Goal: Transaction & Acquisition: Purchase product/service

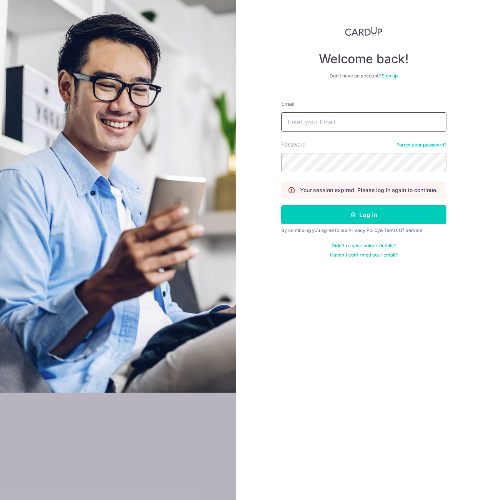
click at [309, 123] on input "Email" at bounding box center [363, 121] width 165 height 19
type input "yelver@gmail.com"
click at [281, 205] on button "Log in" at bounding box center [363, 214] width 165 height 19
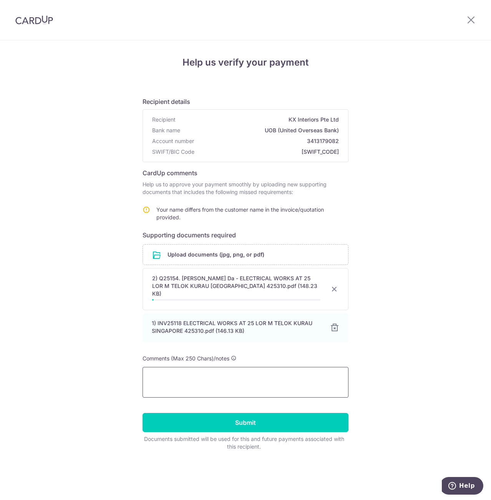
click at [212, 377] on textarea at bounding box center [245, 382] width 206 height 31
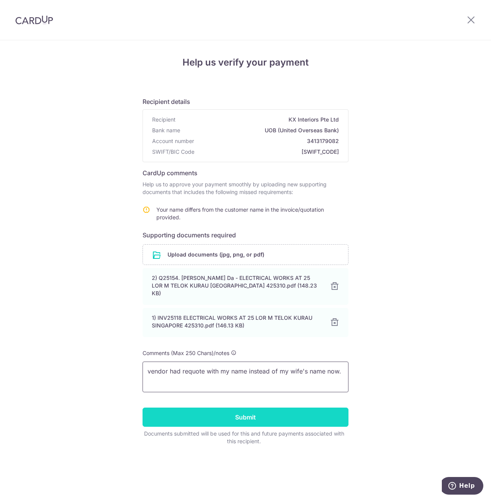
type textarea "vendor had requote with my name instead of my wife's name now."
click at [307, 408] on input "Submit" at bounding box center [245, 417] width 206 height 19
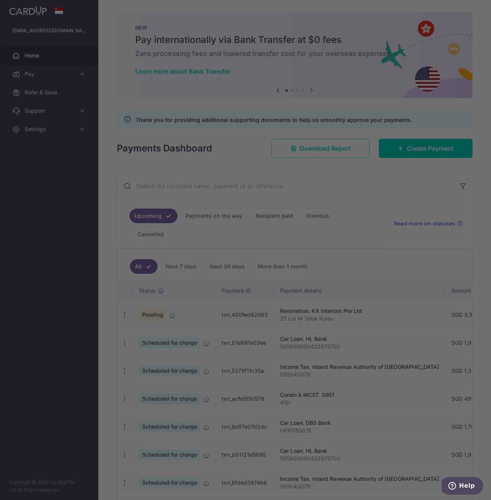
click at [444, 146] on div at bounding box center [248, 252] width 496 height 505
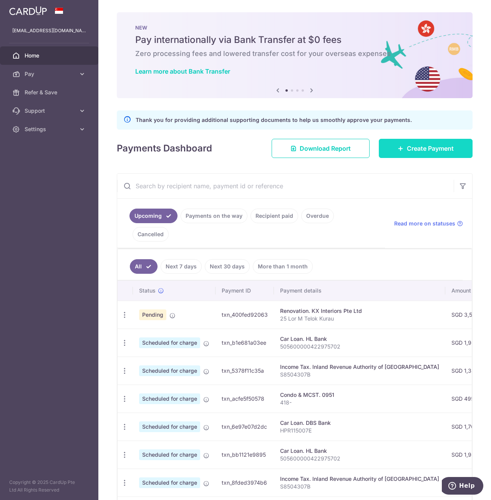
click at [401, 148] on link "Create Payment" at bounding box center [425, 148] width 94 height 19
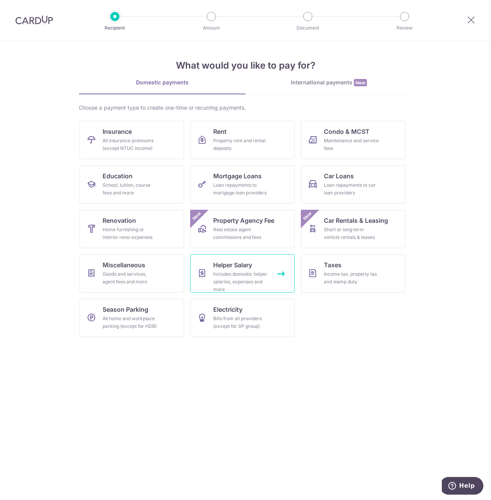
click at [241, 271] on div "Includes domestic helper salaries, expenses and more" at bounding box center [240, 282] width 55 height 23
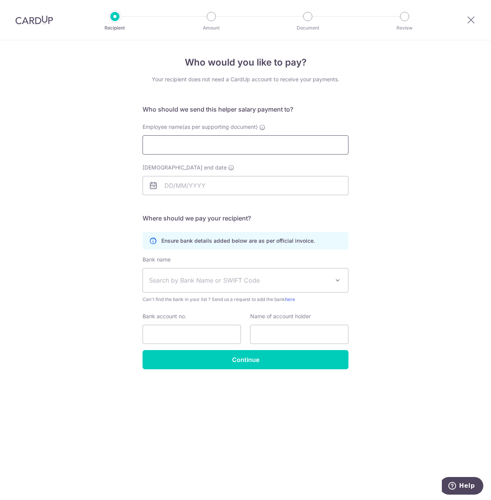
click at [297, 147] on input "Employee name(as per supporting document)" at bounding box center [245, 144] width 206 height 19
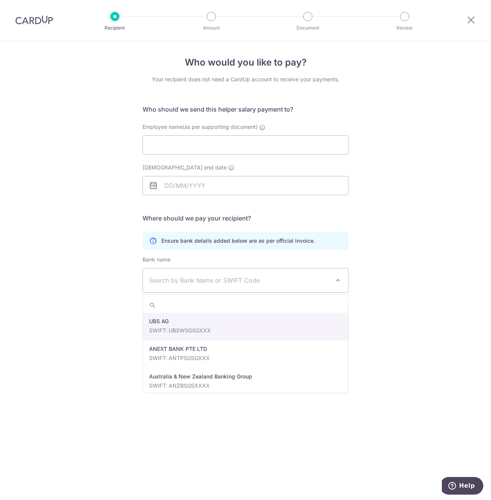
click at [286, 290] on span "Search by Bank Name or SWIFT Code" at bounding box center [245, 281] width 205 height 24
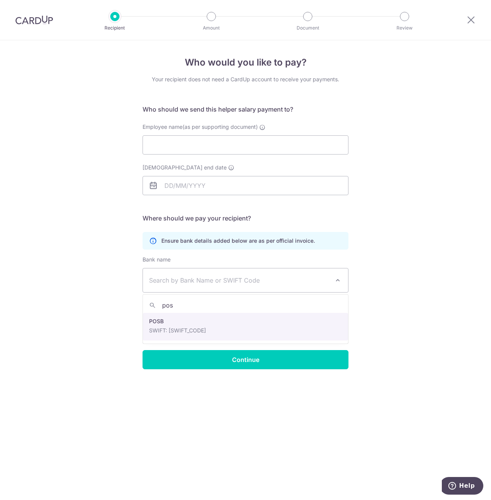
type input "pos"
select select "19"
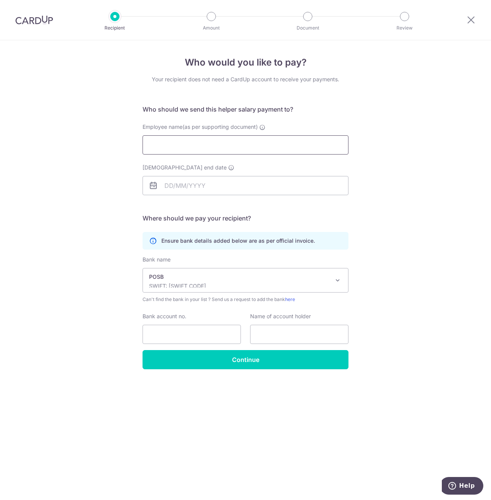
click at [260, 142] on input "Employee name(as per supporting document)" at bounding box center [245, 144] width 206 height 19
type input "Yuli Yanti"
click at [243, 186] on input "Employment contract end date" at bounding box center [245, 185] width 206 height 19
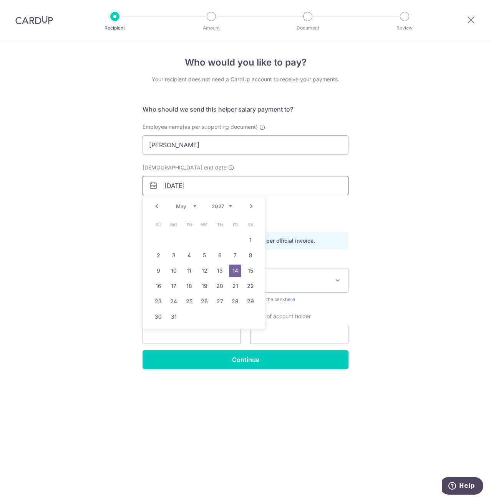
type input "14/05/2027"
click at [237, 273] on link "14" at bounding box center [235, 271] width 12 height 12
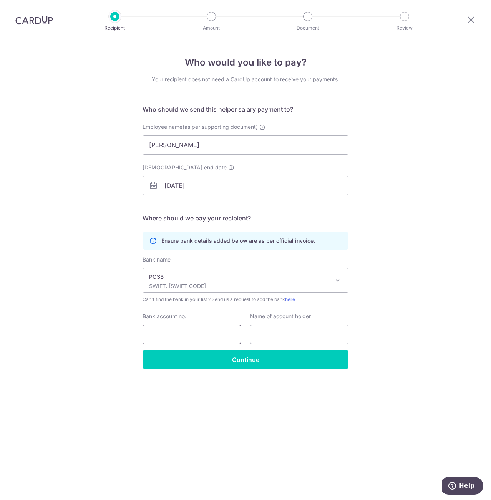
click at [211, 334] on input "Bank account no." at bounding box center [191, 334] width 98 height 19
click at [268, 334] on input "text" at bounding box center [299, 334] width 98 height 19
type input "Yuli Yanti"
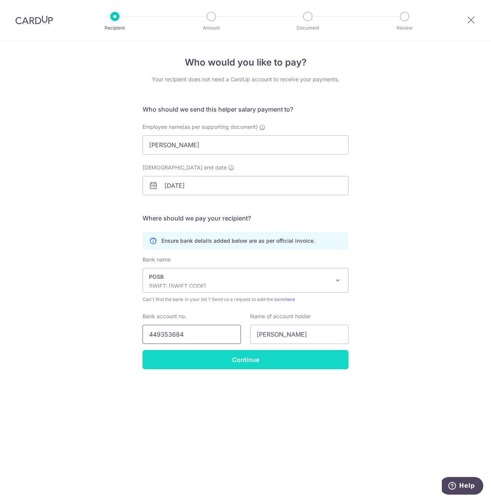
type input "449353684"
click at [275, 360] on input "Continue" at bounding box center [245, 359] width 206 height 19
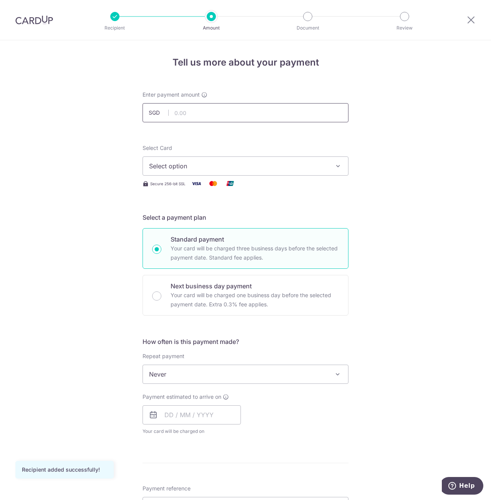
click at [225, 112] on input "text" at bounding box center [245, 112] width 206 height 19
type input "781.00"
click at [314, 161] on button "Select option" at bounding box center [245, 166] width 206 height 19
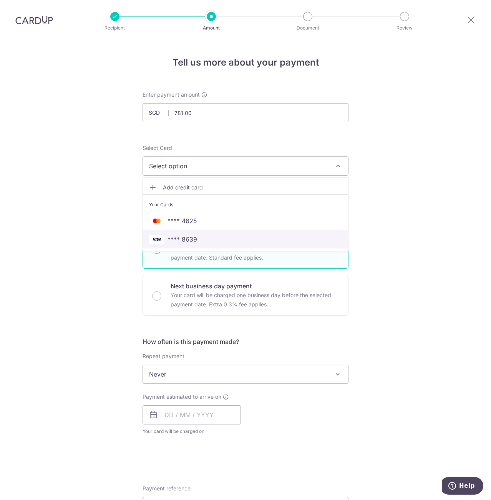
click at [304, 237] on span "**** 8639" at bounding box center [245, 239] width 193 height 9
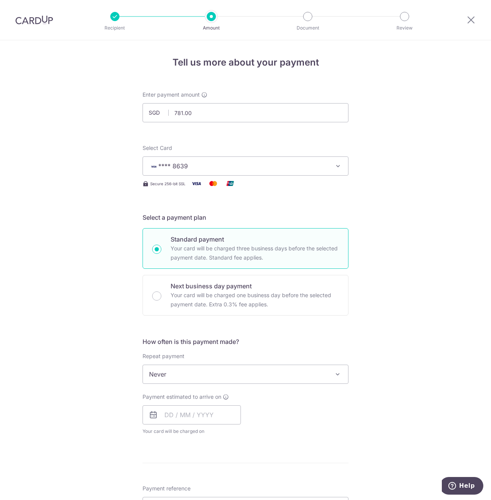
click at [221, 369] on span "Never" at bounding box center [245, 374] width 205 height 18
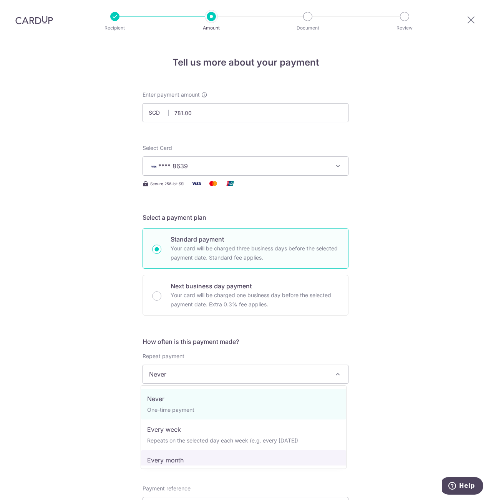
select select "3"
type input "14/05/2027"
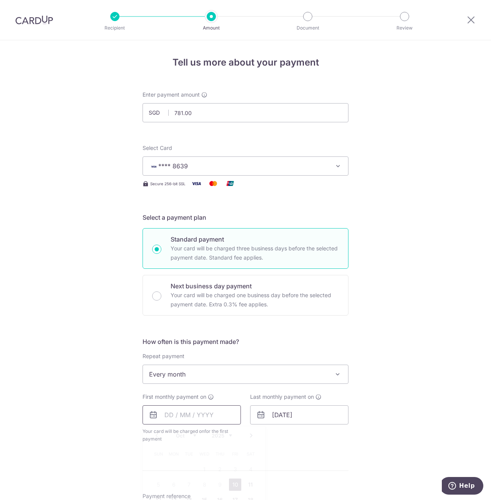
click at [206, 414] on input "text" at bounding box center [191, 415] width 98 height 19
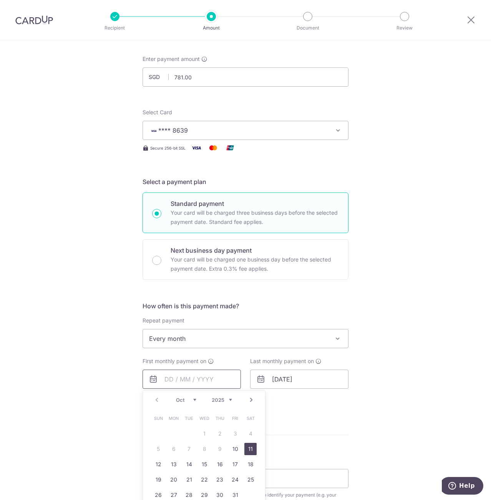
scroll to position [38, 0]
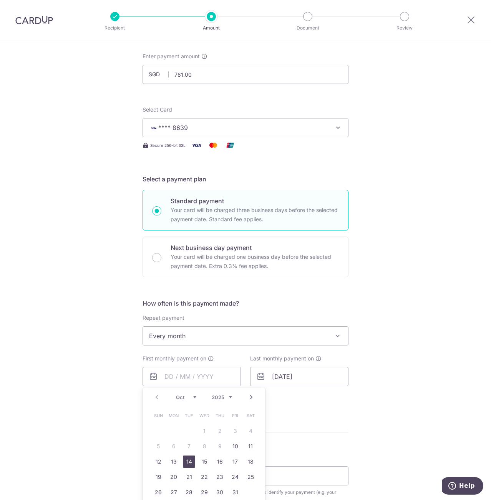
click at [189, 463] on link "14" at bounding box center [189, 462] width 12 height 12
type input "[DATE]"
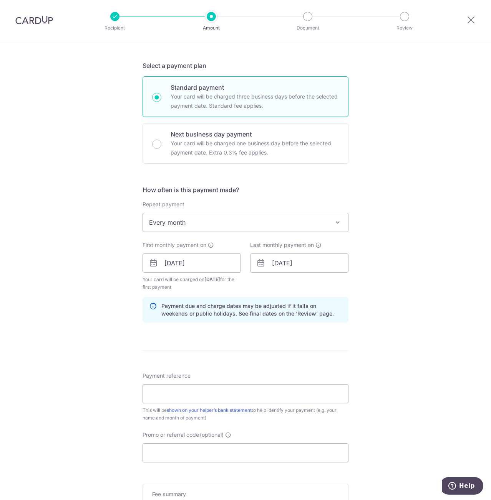
scroll to position [154, 0]
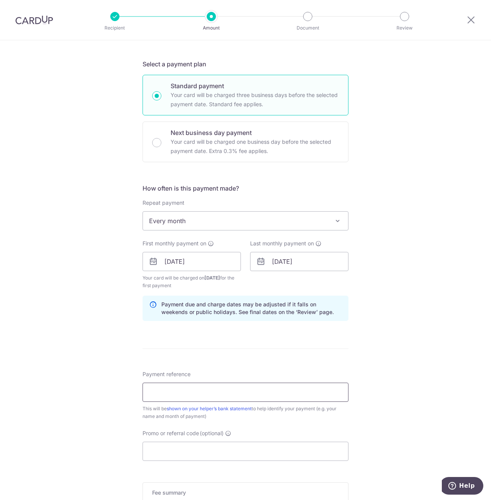
click at [251, 387] on input "Payment reference" at bounding box center [245, 392] width 206 height 19
type input "A"
type input "Ang Hong Da"
click at [189, 452] on input "Promo or referral code (optional)" at bounding box center [245, 451] width 206 height 19
paste input "3HOME25R"
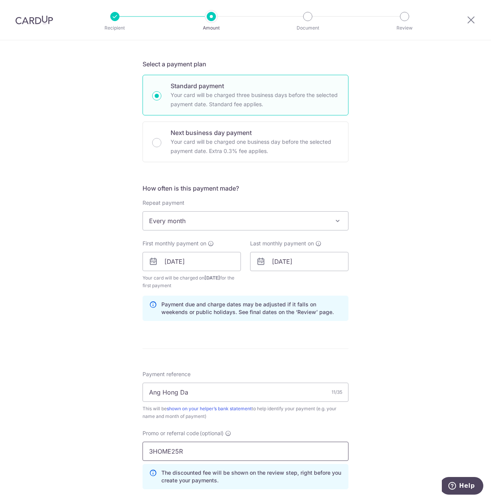
type input "3HOME25R"
click at [385, 415] on div "Tell us more about your payment Enter payment amount SGD 781.00 781.00 Recipien…" at bounding box center [245, 271] width 491 height 768
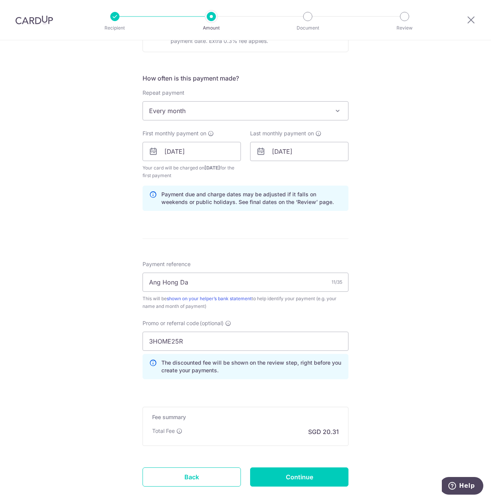
scroll to position [269, 0]
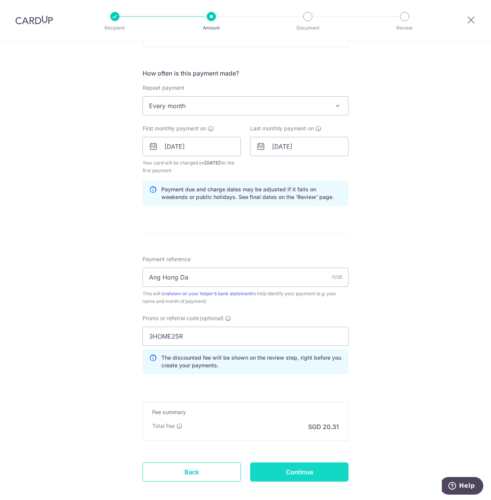
click at [308, 472] on input "Continue" at bounding box center [299, 472] width 98 height 19
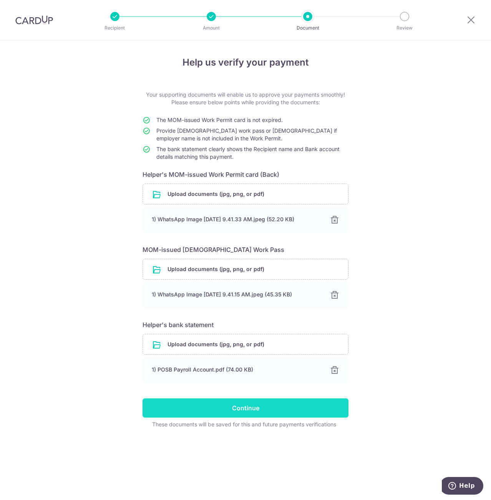
click at [242, 407] on input "Continue" at bounding box center [245, 408] width 206 height 19
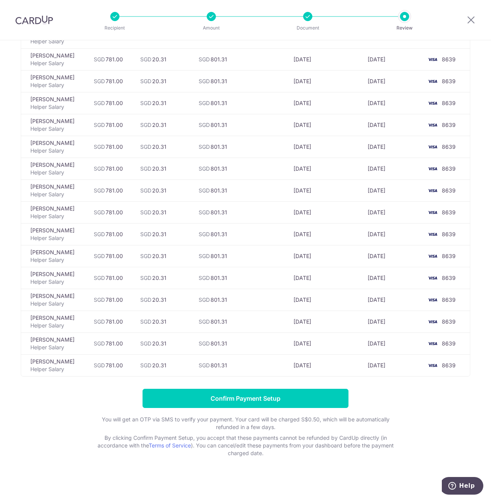
scroll to position [182, 0]
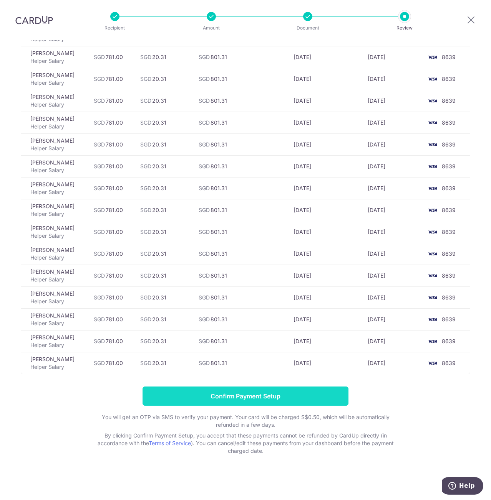
click at [275, 396] on input "Confirm Payment Setup" at bounding box center [245, 396] width 206 height 19
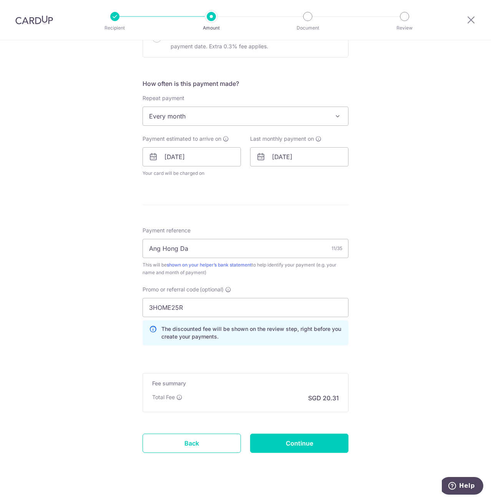
scroll to position [300, 0]
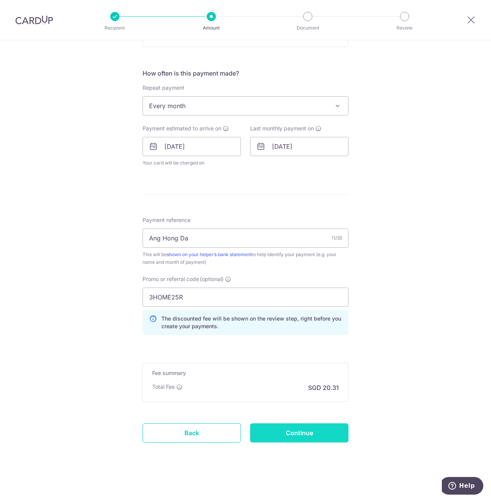
click at [311, 436] on input "Continue" at bounding box center [299, 433] width 98 height 19
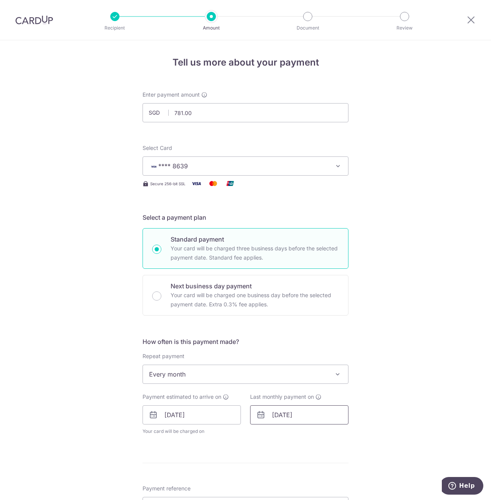
click at [295, 416] on input "[DATE]" at bounding box center [299, 415] width 98 height 19
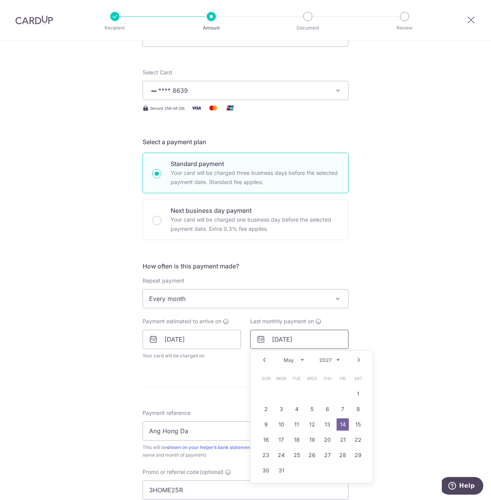
scroll to position [77, 0]
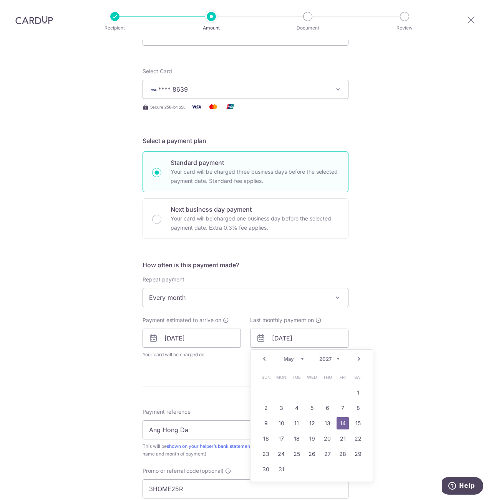
click at [335, 358] on select "2025 2026 2027 2028 2029 2030 2031 2032 2033 2034 2035" at bounding box center [329, 359] width 20 height 6
click at [325, 422] on link "14" at bounding box center [327, 424] width 12 height 12
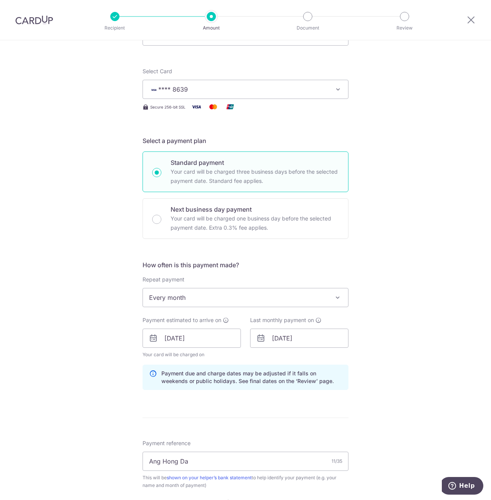
click at [412, 384] on div "Tell us more about your payment Enter payment amount SGD 781.00 781.00 Select C…" at bounding box center [245, 344] width 491 height 760
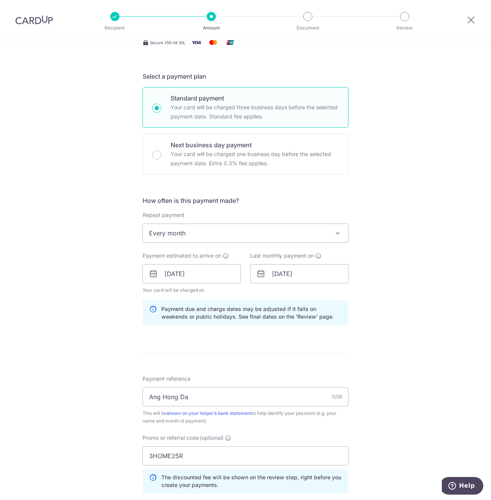
scroll to position [154, 0]
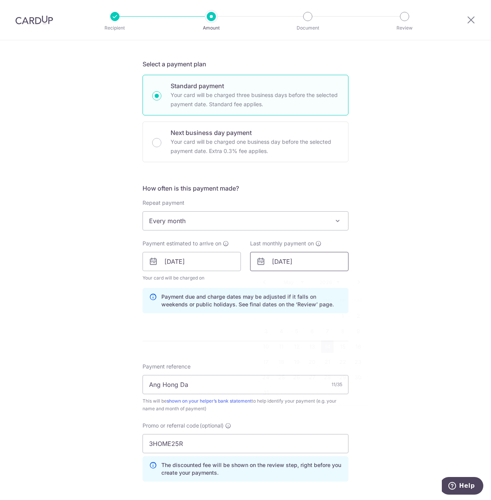
click at [306, 264] on input "14/05/2026" at bounding box center [299, 261] width 98 height 19
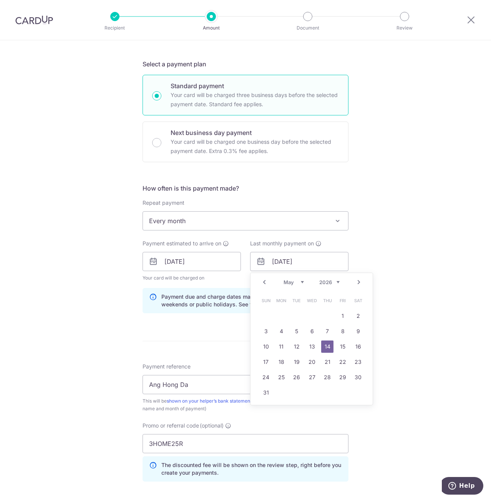
click at [292, 284] on select "Jan Feb Mar Apr May Jun Jul Aug Sep Oct Nov Dec" at bounding box center [293, 282] width 20 height 6
click at [307, 345] on link "14" at bounding box center [312, 347] width 12 height 12
type input "14/01/2026"
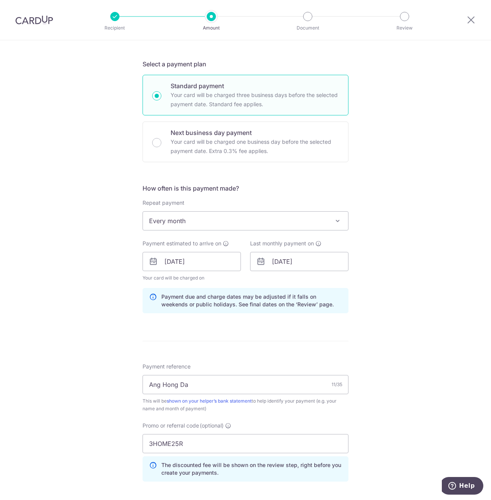
click at [413, 363] on div "Tell us more about your payment Enter payment amount SGD 781.00 781.00 Select C…" at bounding box center [245, 267] width 491 height 760
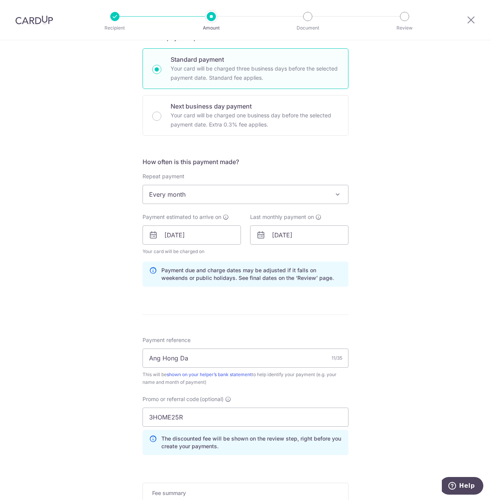
scroll to position [300, 0]
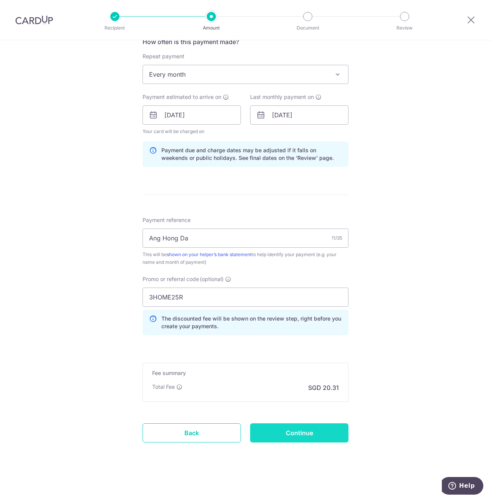
click at [294, 430] on input "Continue" at bounding box center [299, 433] width 98 height 19
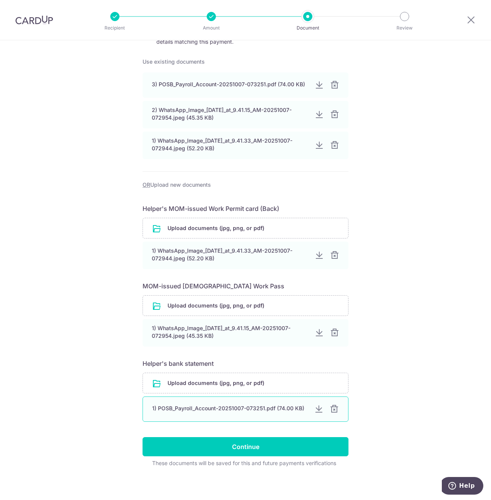
scroll to position [118, 0]
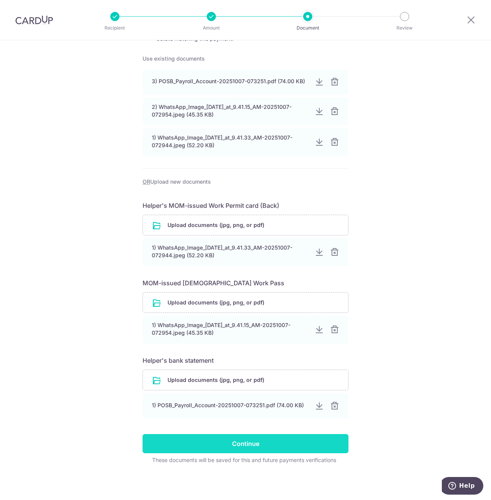
click at [280, 446] on input "Continue" at bounding box center [245, 443] width 206 height 19
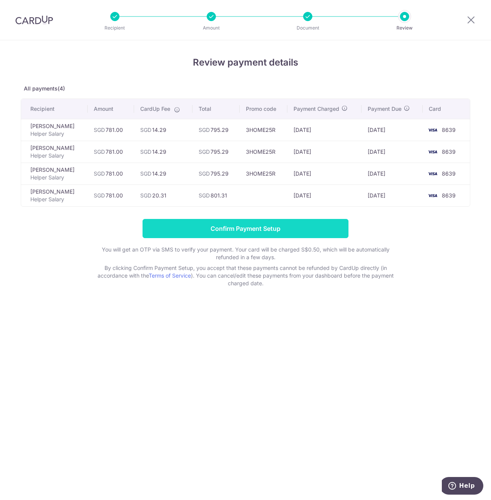
click at [273, 225] on input "Confirm Payment Setup" at bounding box center [245, 228] width 206 height 19
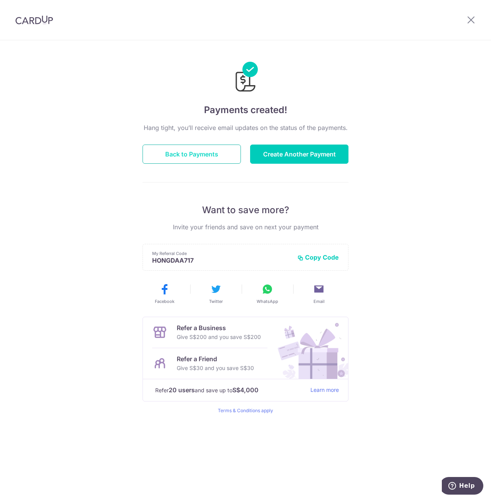
click at [204, 158] on button "Back to Payments" at bounding box center [191, 154] width 98 height 19
